Goal: Information Seeking & Learning: Learn about a topic

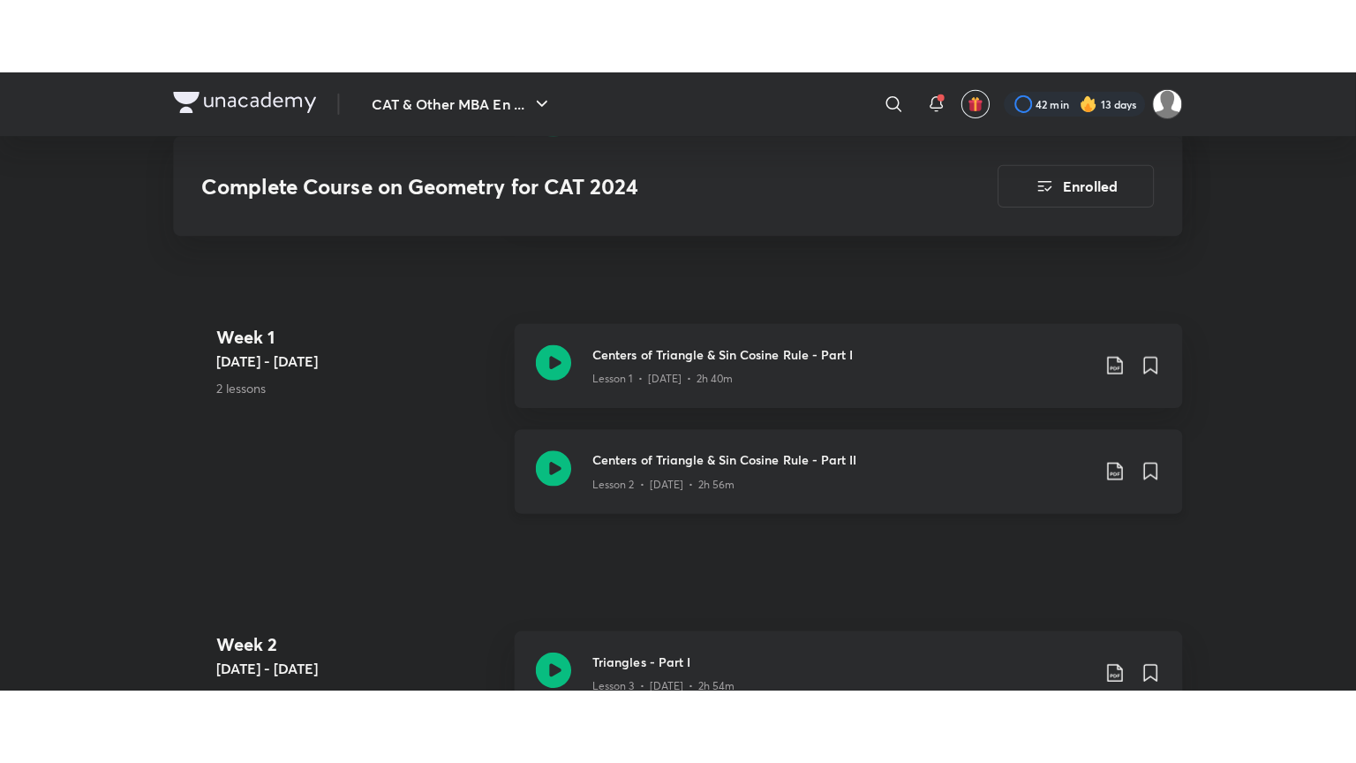
scroll to position [655, 0]
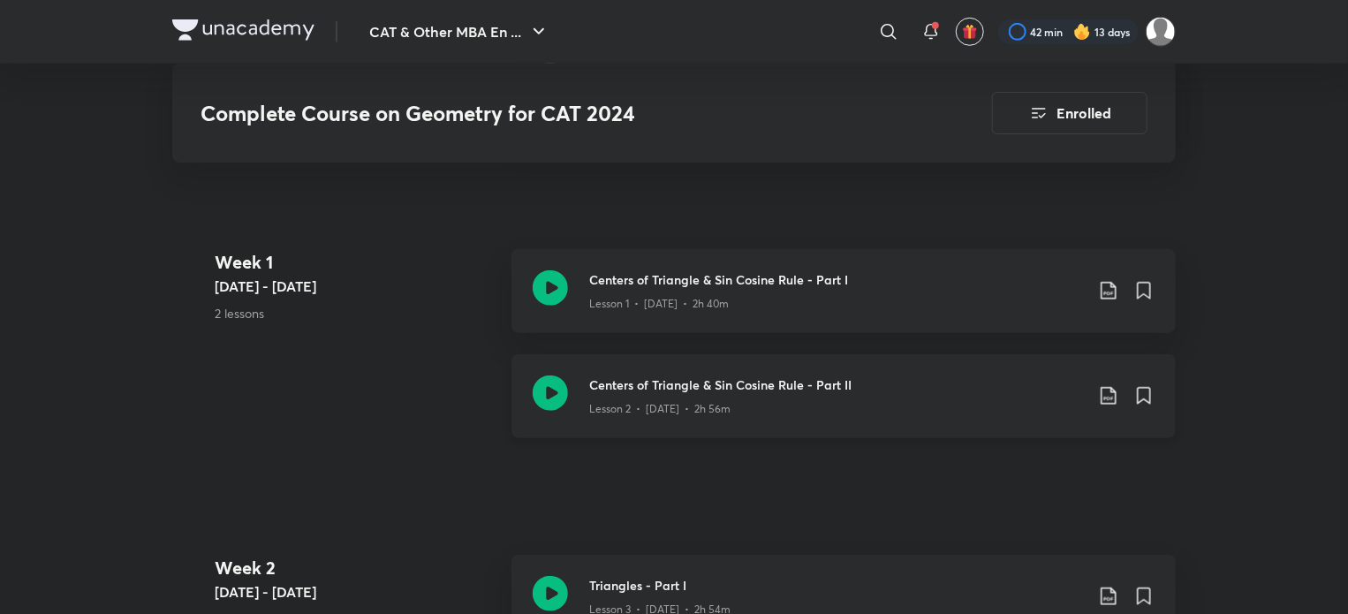
click at [558, 391] on icon at bounding box center [549, 392] width 35 height 35
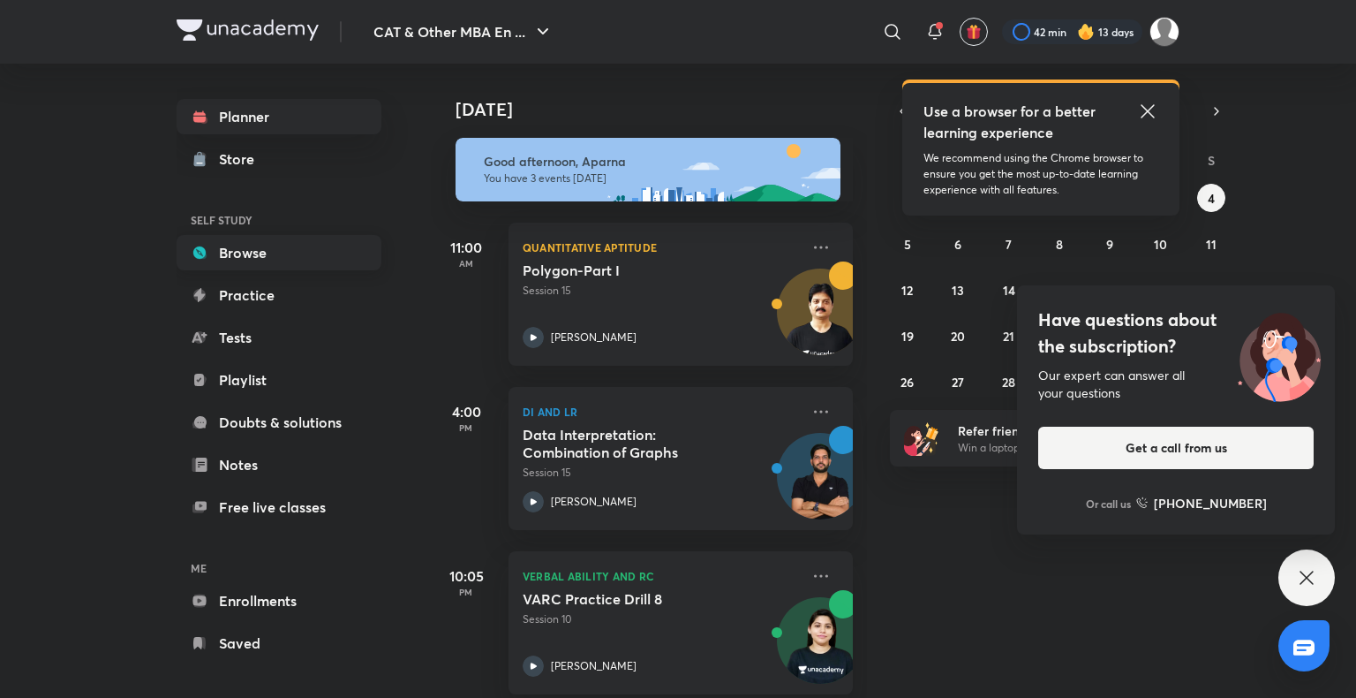
click at [298, 257] on link "Browse" at bounding box center [279, 252] width 205 height 35
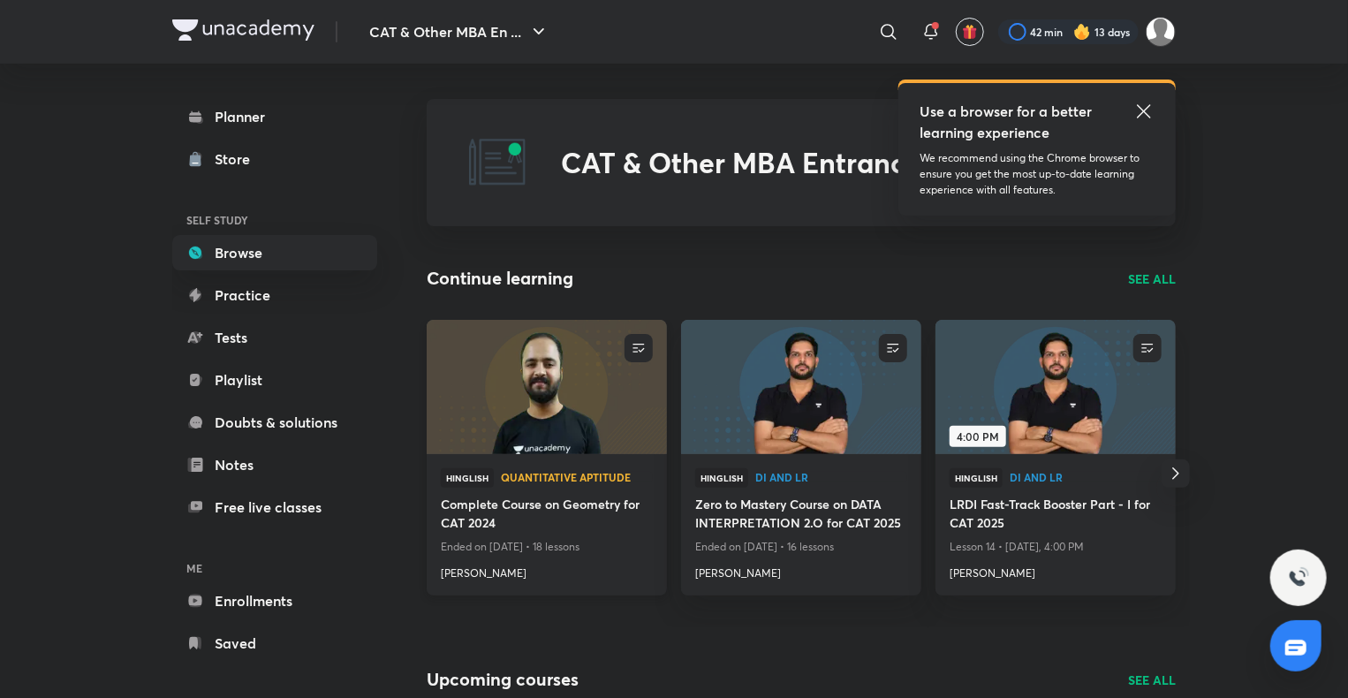
click at [610, 437] on img at bounding box center [546, 386] width 245 height 137
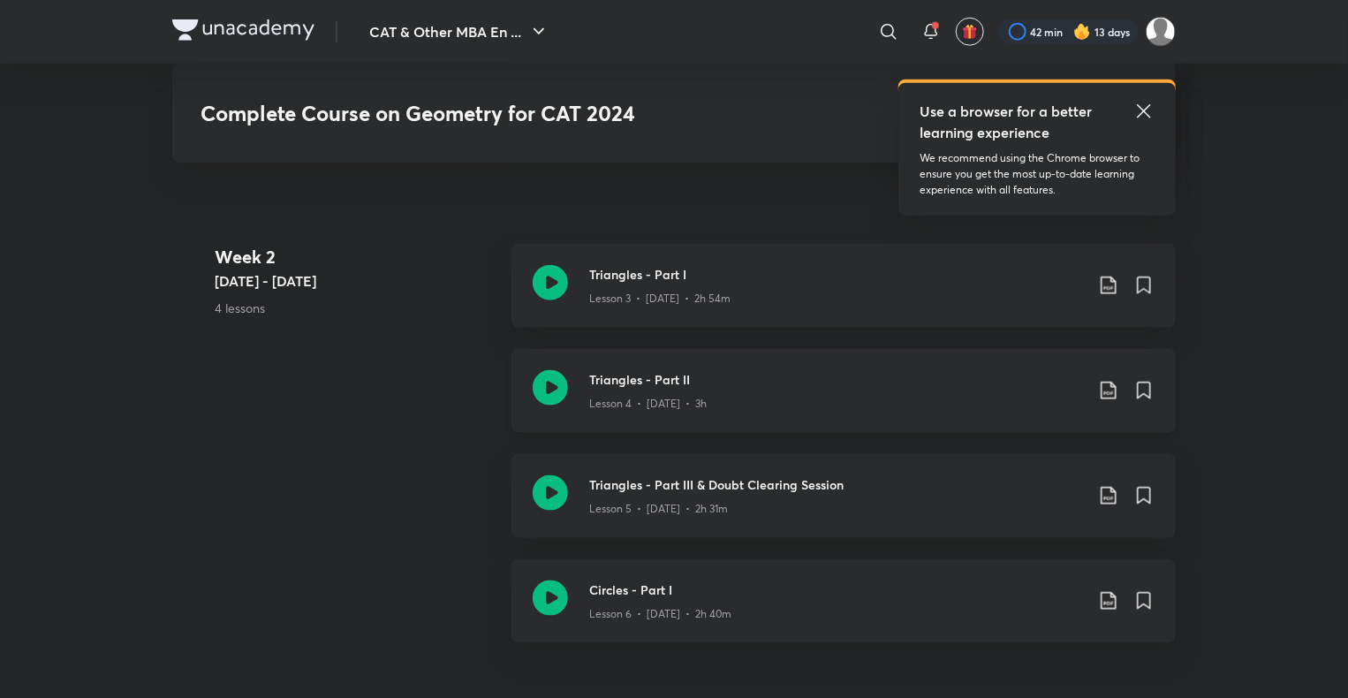
scroll to position [960, 0]
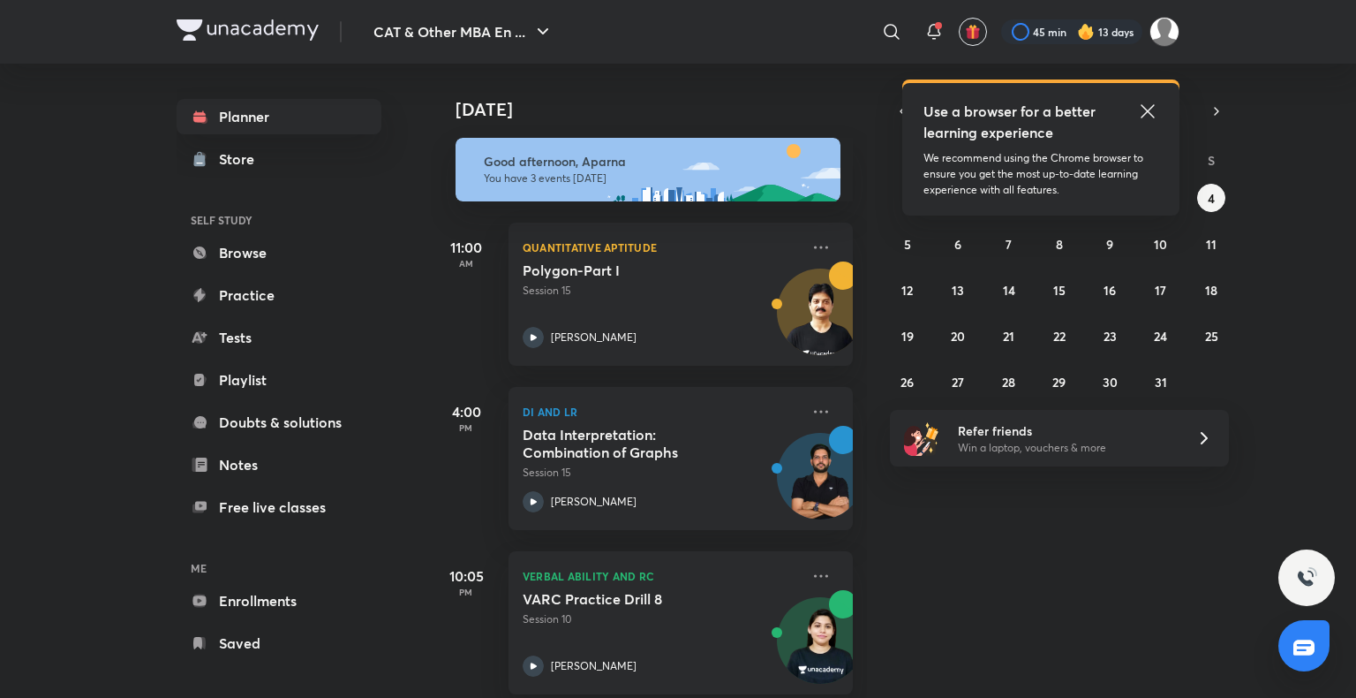
click at [1143, 110] on icon at bounding box center [1147, 111] width 21 height 21
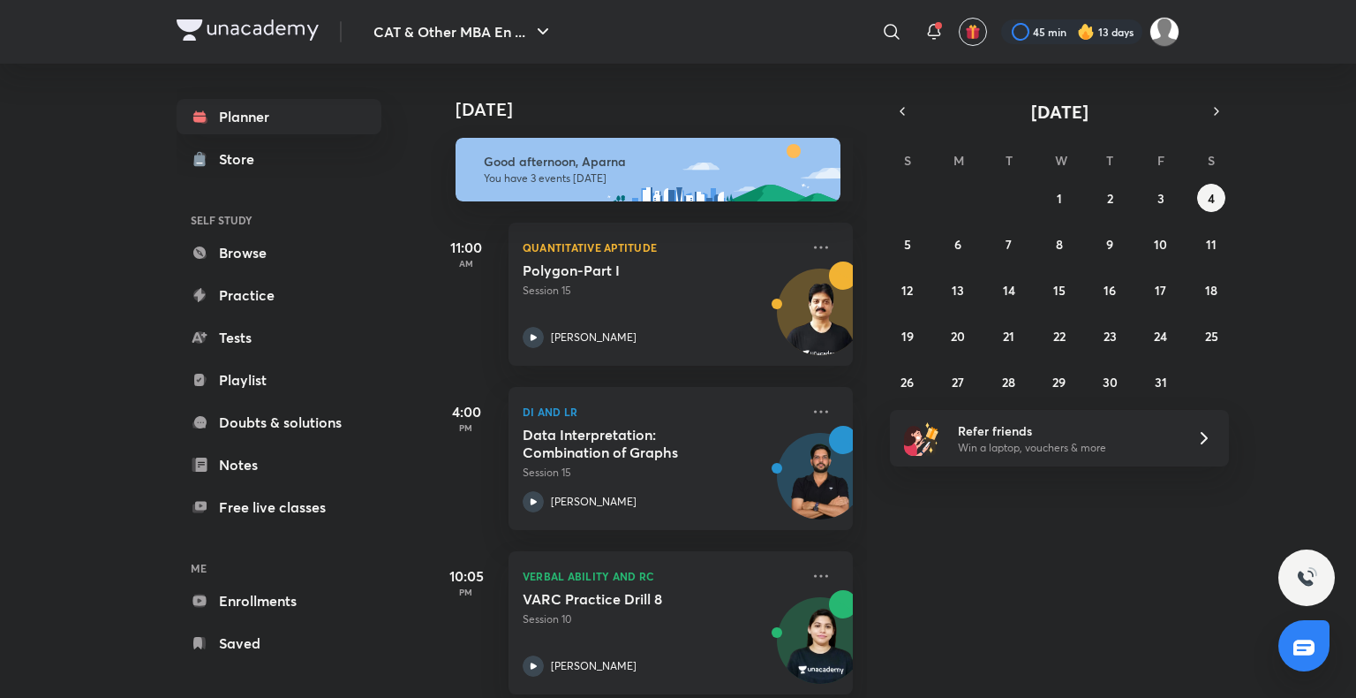
click at [1091, 28] on img at bounding box center [1086, 32] width 18 height 18
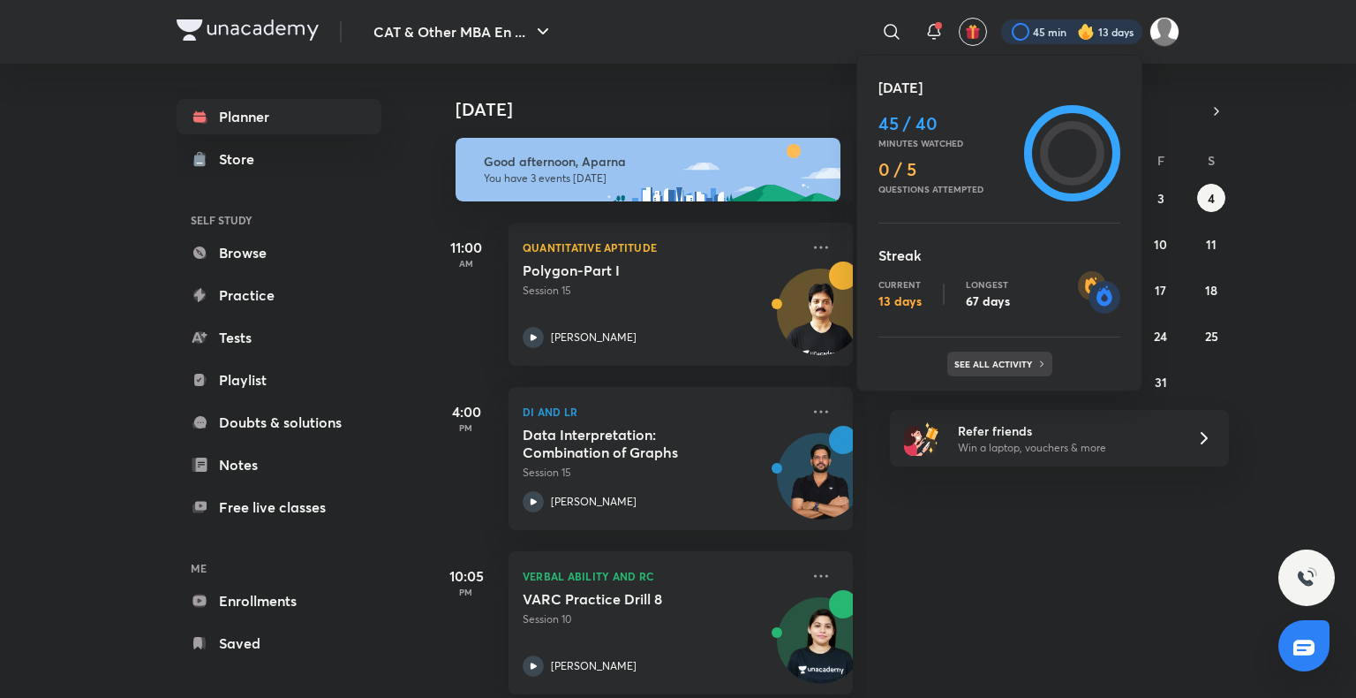
click at [1020, 359] on p "See all activity" at bounding box center [996, 364] width 82 height 11
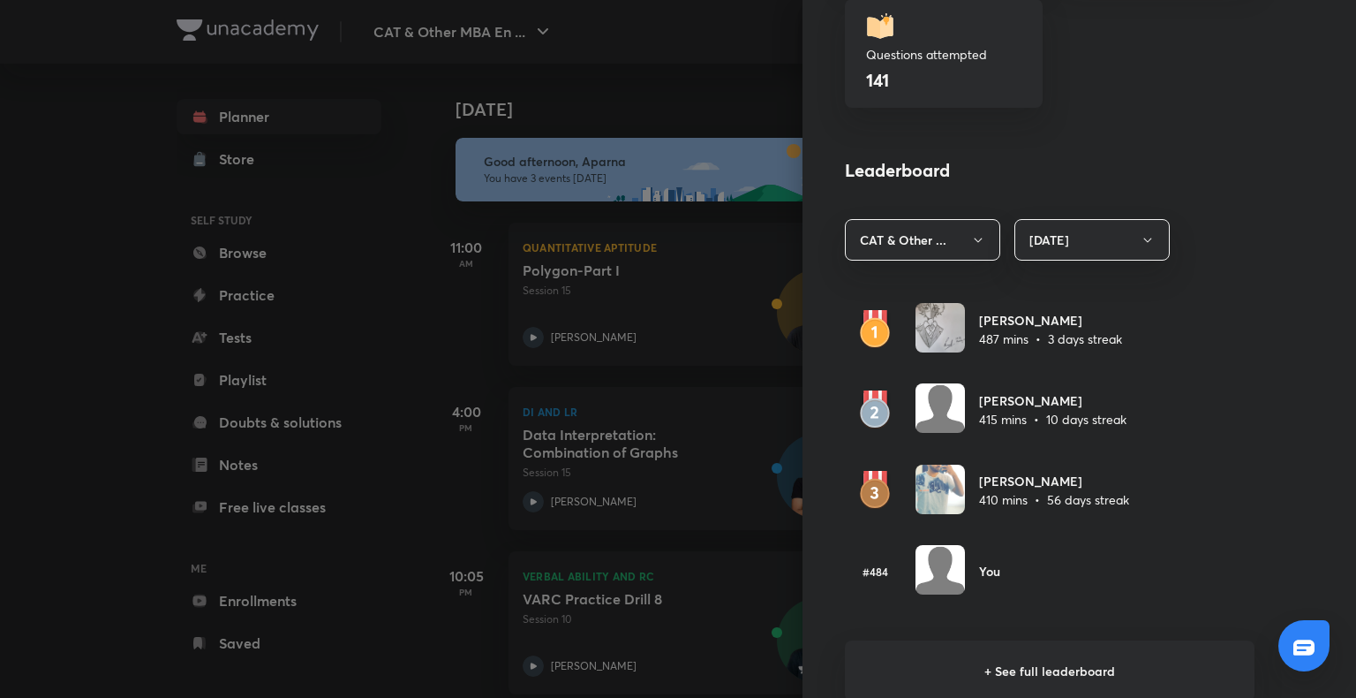
scroll to position [860, 0]
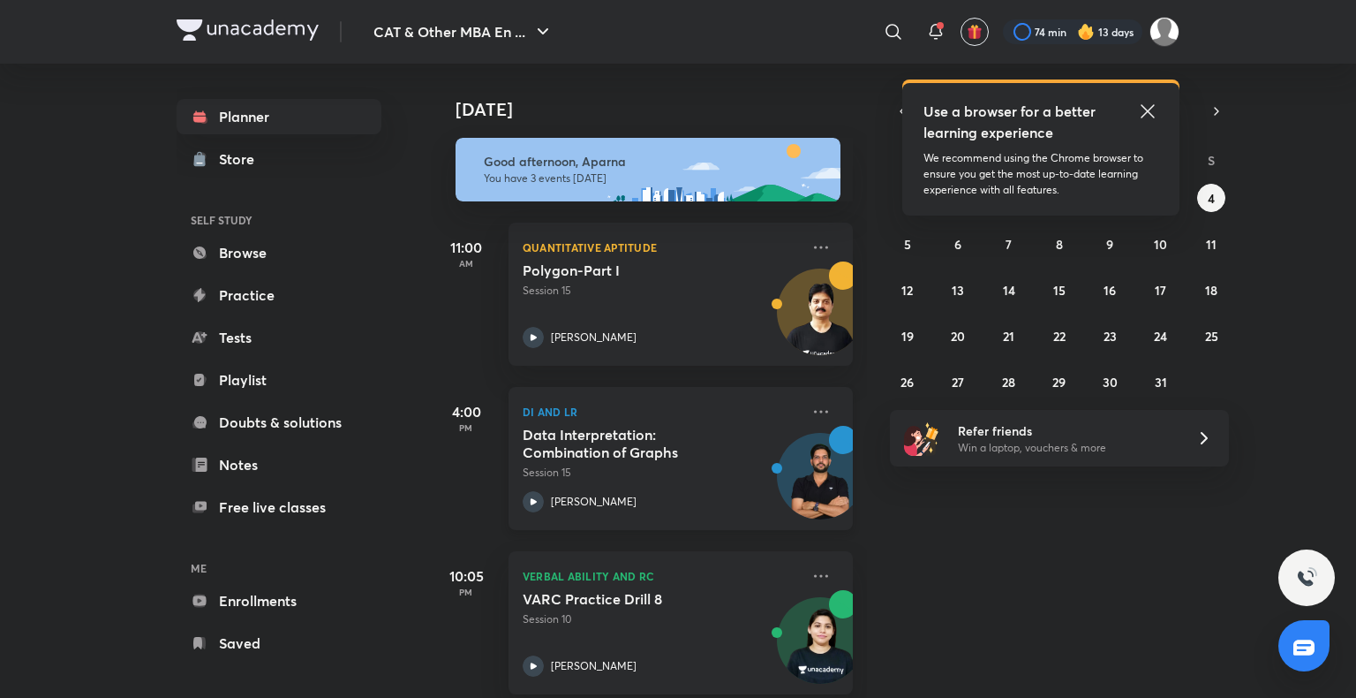
scroll to position [24, 0]
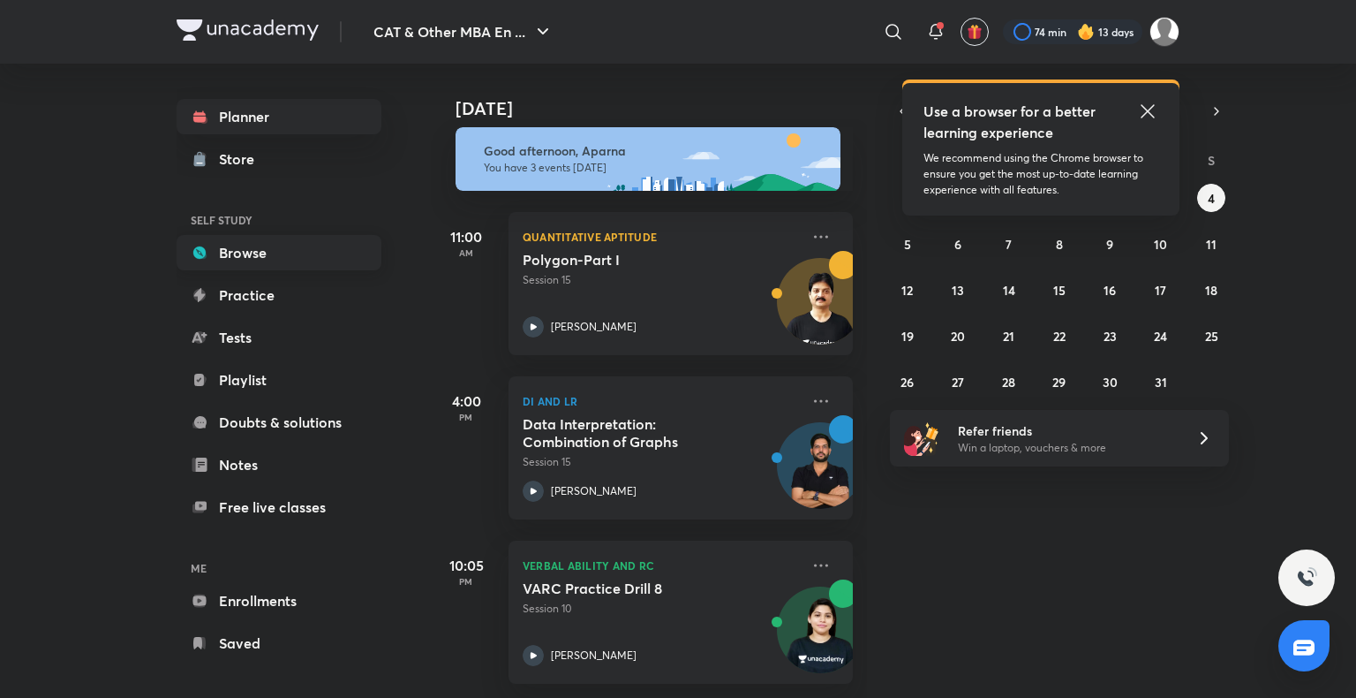
click at [338, 253] on link "Browse" at bounding box center [279, 252] width 205 height 35
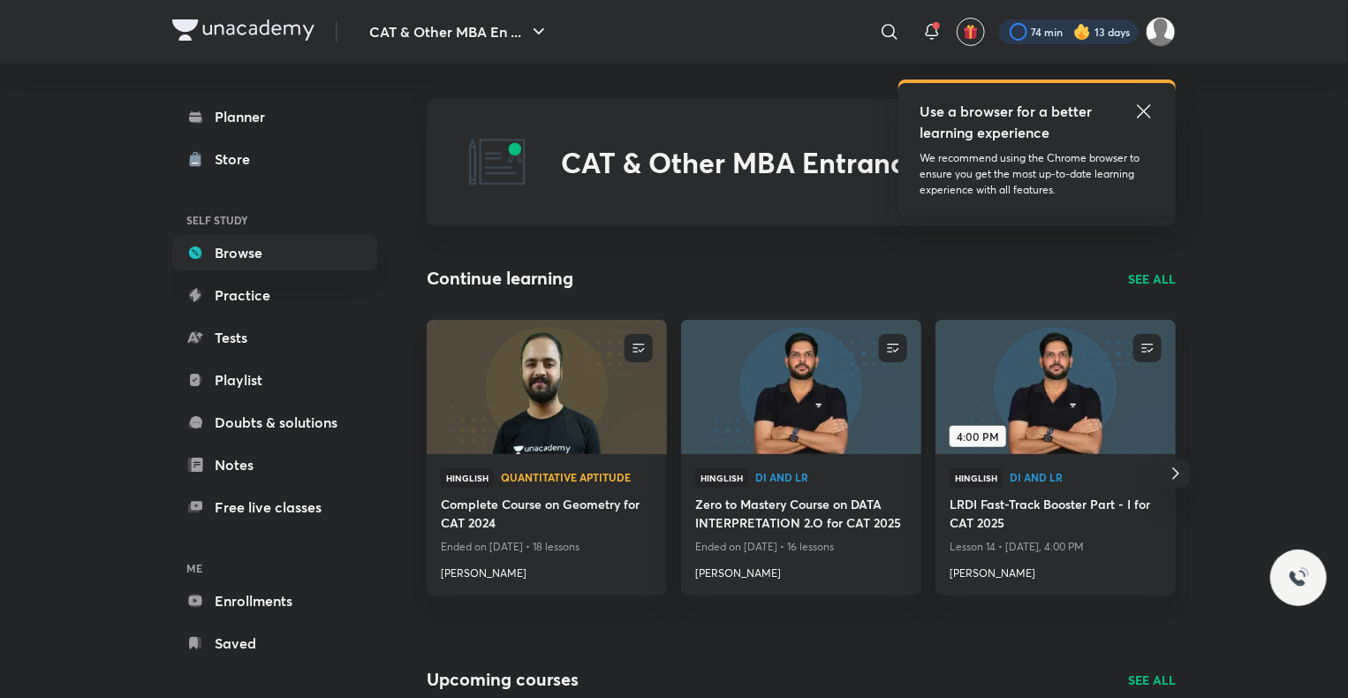
click at [1093, 34] on div at bounding box center [1069, 31] width 140 height 25
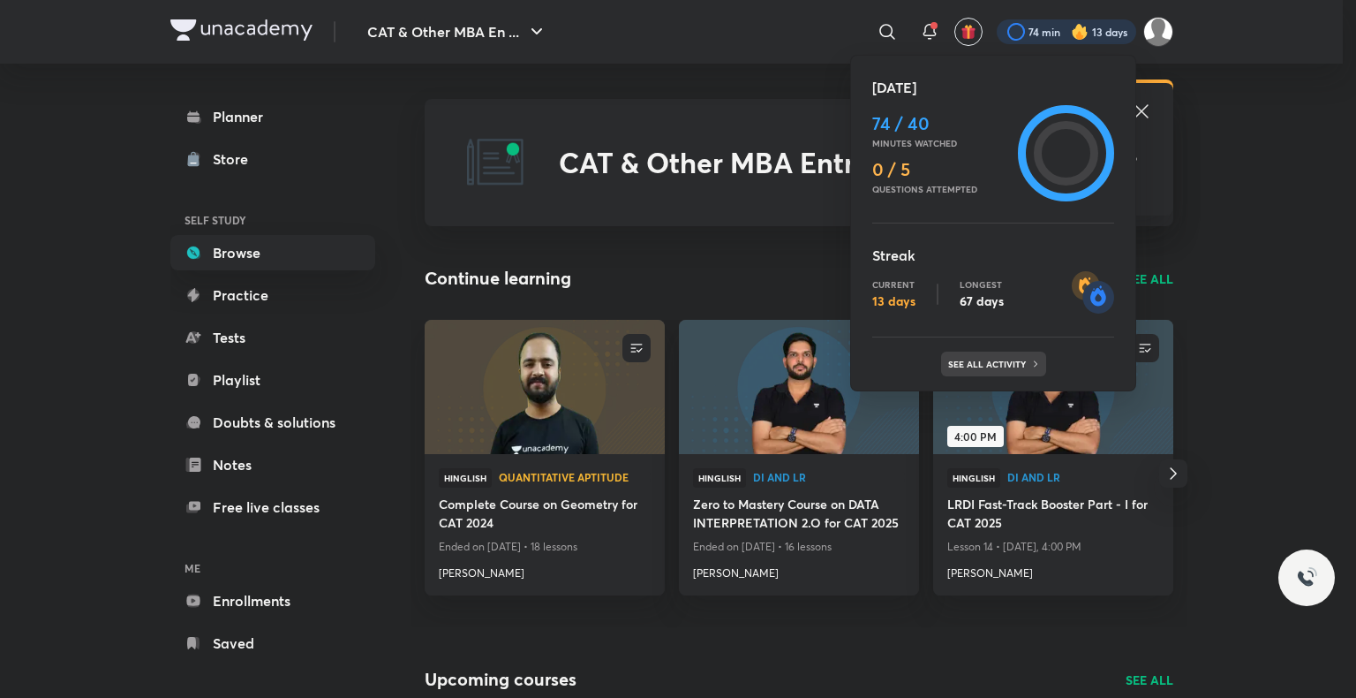
click at [1031, 366] on icon at bounding box center [1036, 364] width 11 height 11
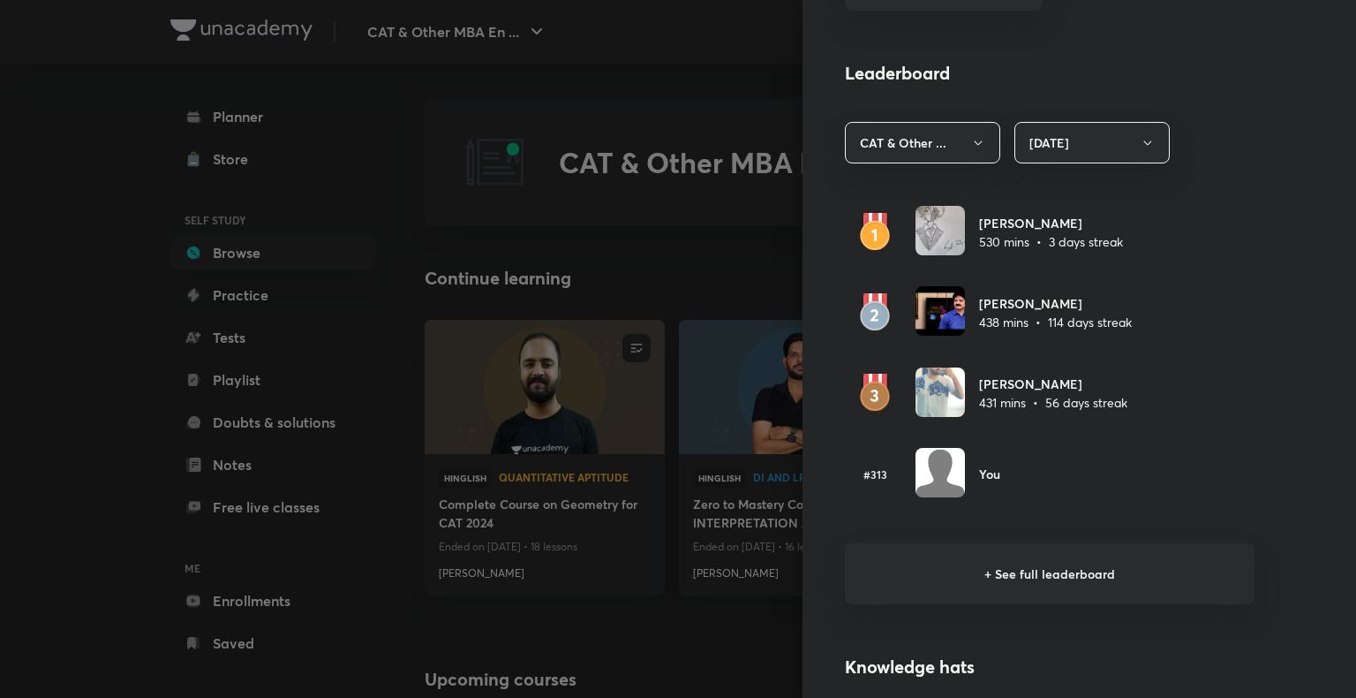
scroll to position [956, 0]
click at [1037, 575] on h6 "+ See full leaderboard" at bounding box center [1050, 572] width 410 height 61
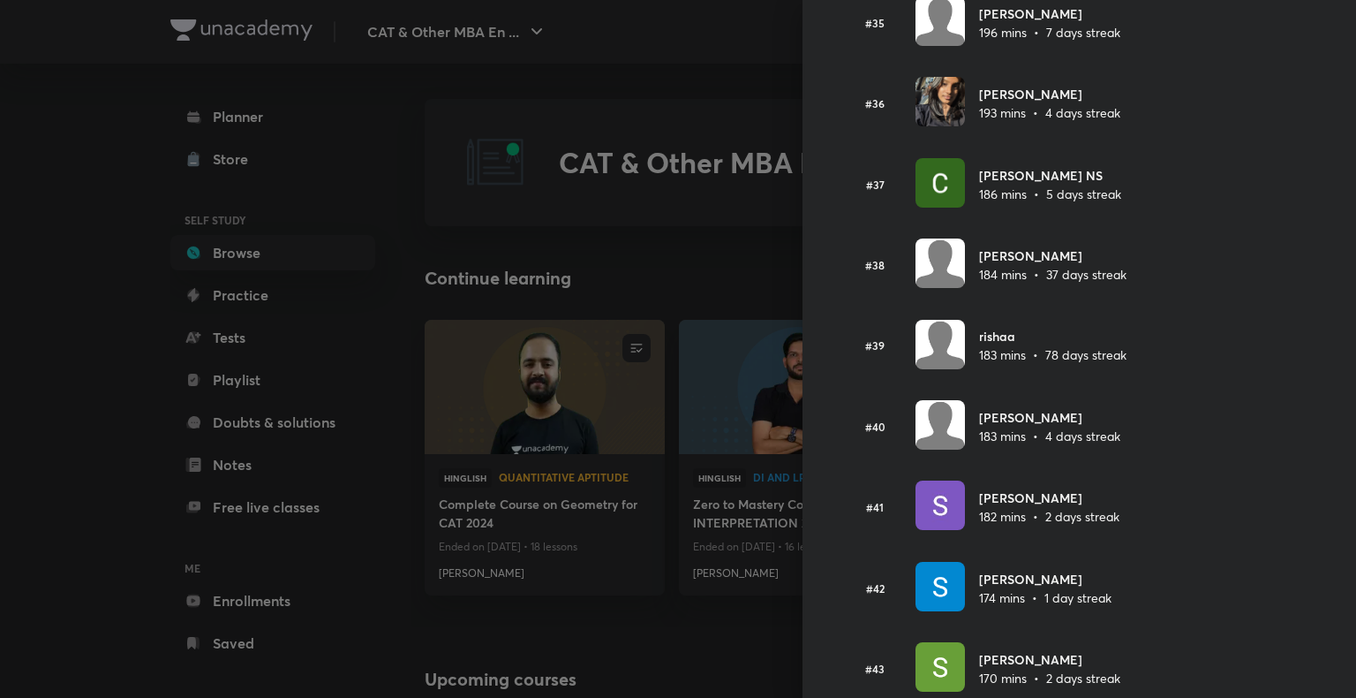
scroll to position [2888, 0]
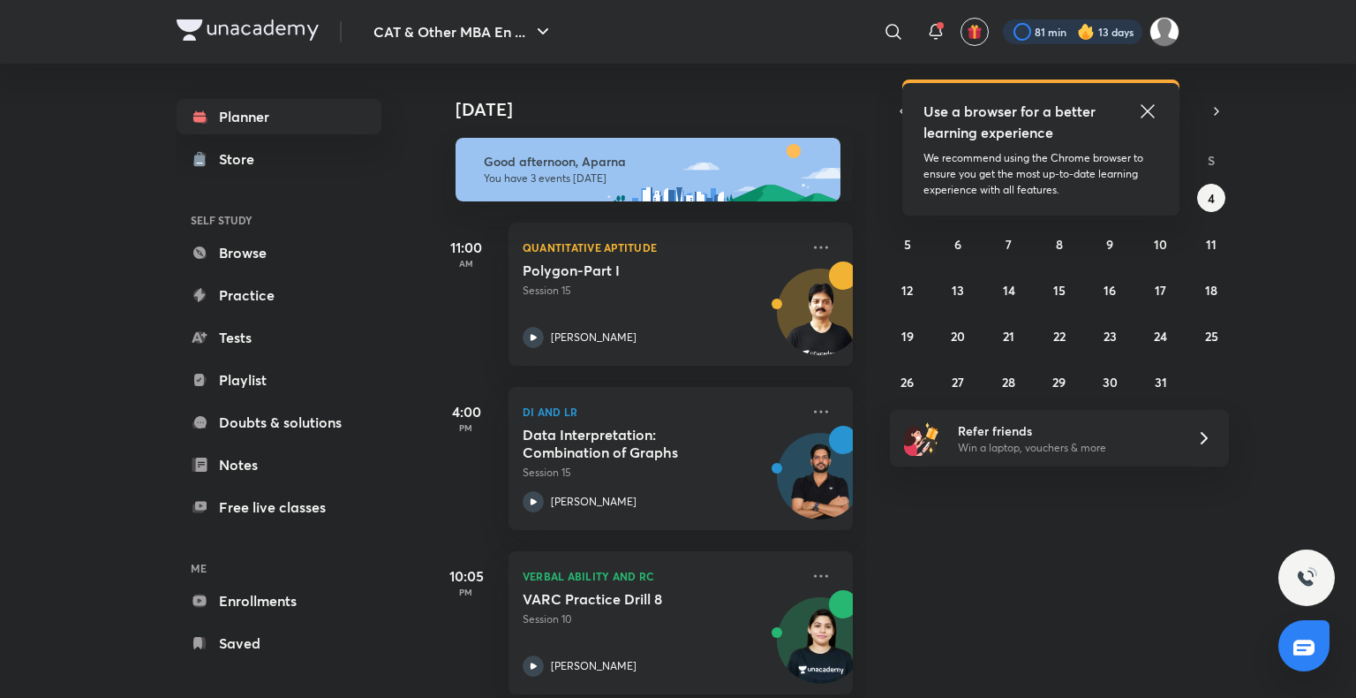
click at [1042, 34] on div at bounding box center [1073, 31] width 140 height 25
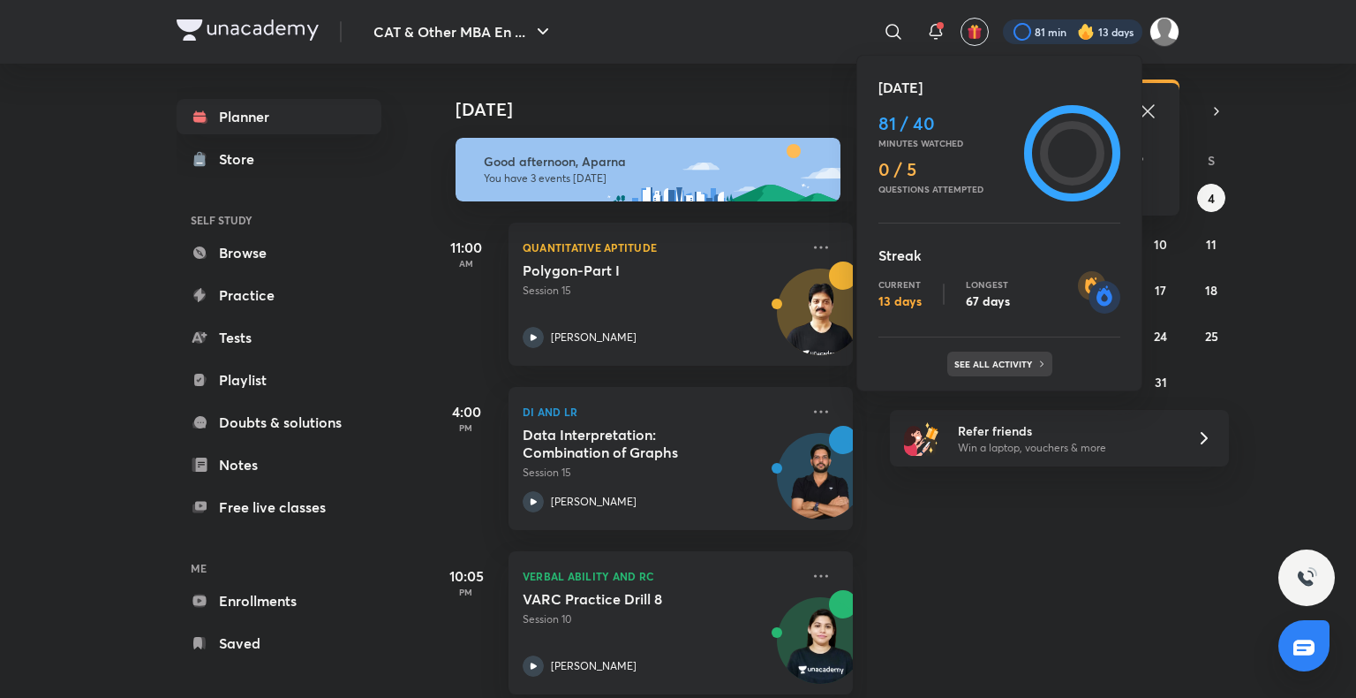
click at [1009, 361] on p "See all activity" at bounding box center [996, 364] width 82 height 11
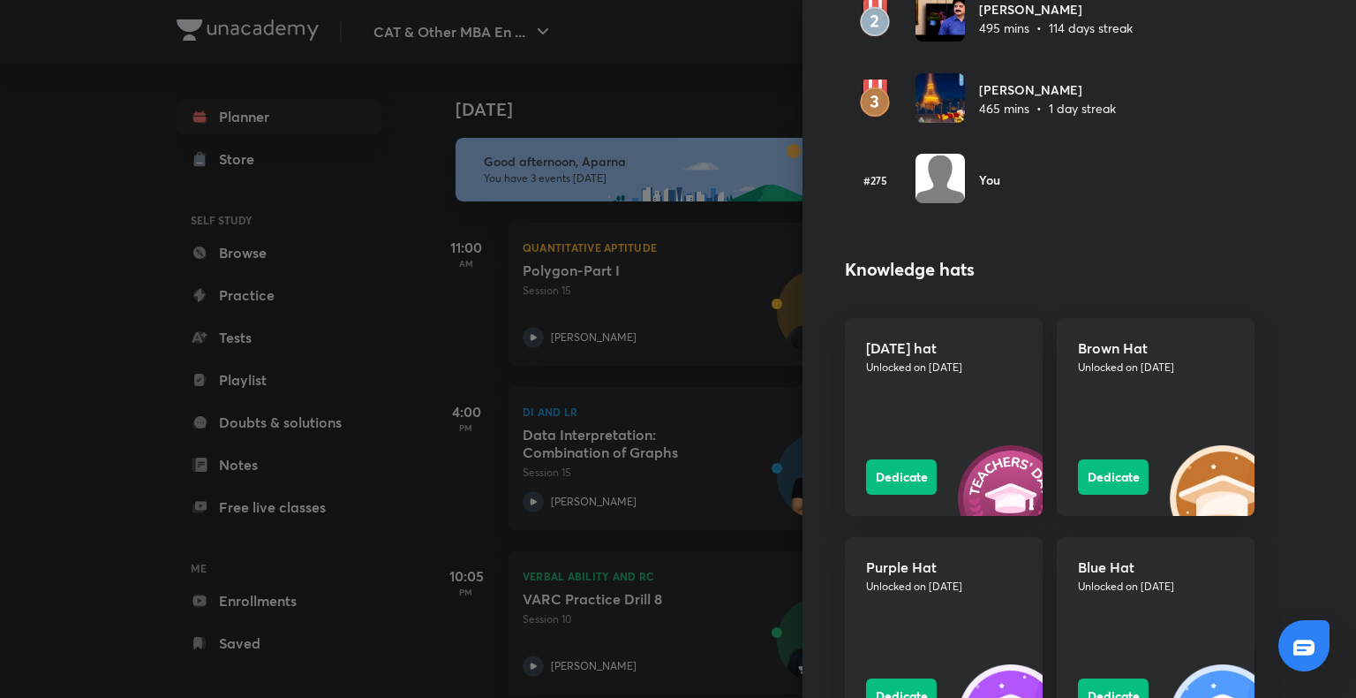
scroll to position [1250, 0]
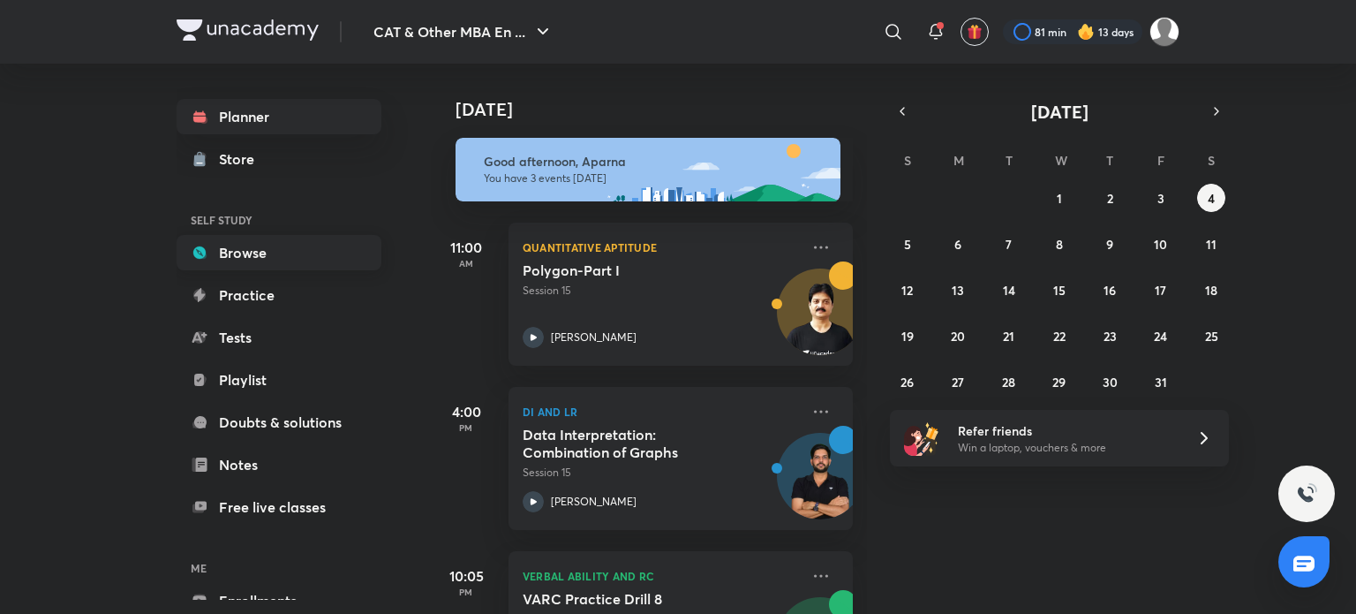
click at [358, 248] on link "Browse" at bounding box center [279, 252] width 205 height 35
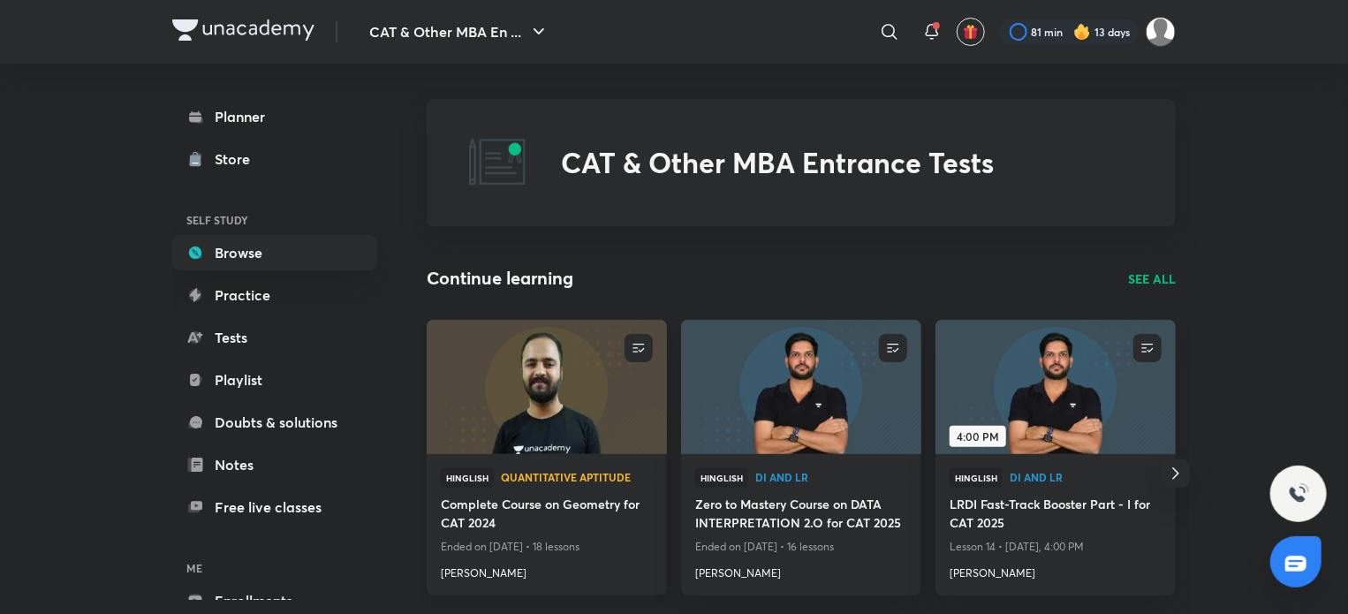
click at [578, 414] on img at bounding box center [546, 386] width 245 height 137
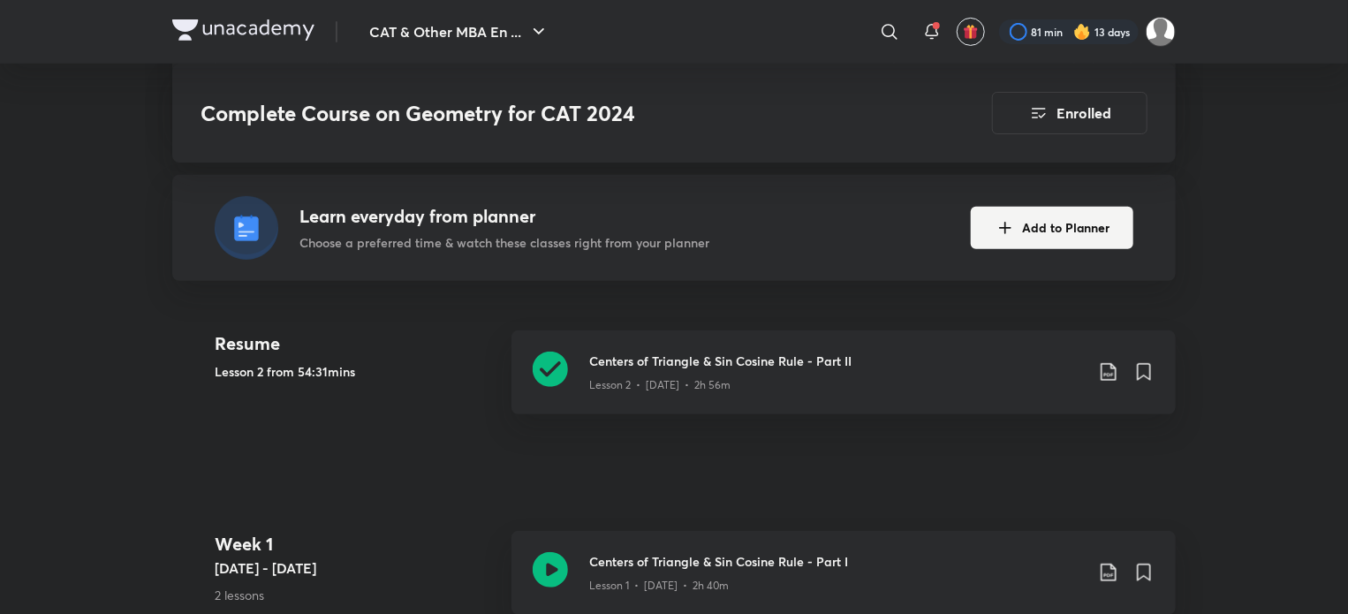
scroll to position [367, 0]
click at [557, 369] on icon at bounding box center [549, 368] width 35 height 35
